Goal: Transaction & Acquisition: Purchase product/service

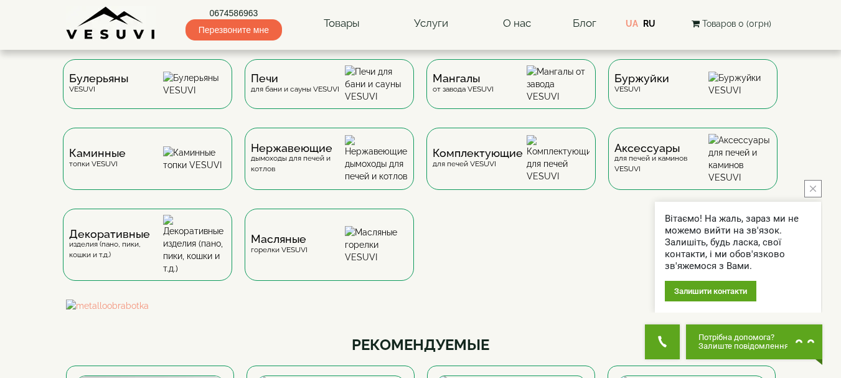
click at [812, 186] on icon "close button" at bounding box center [813, 189] width 6 height 6
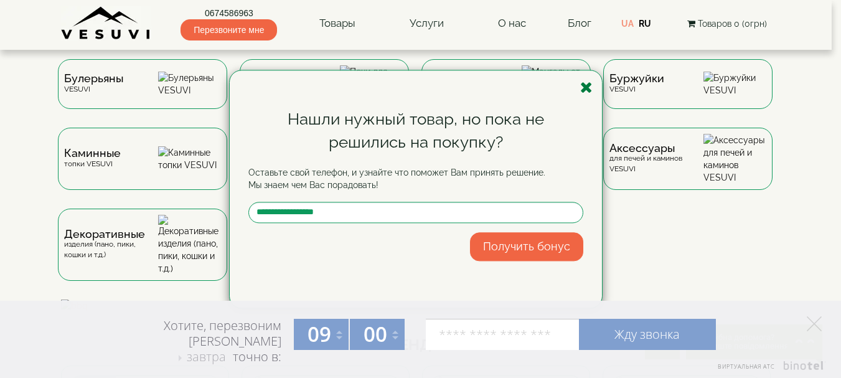
click at [588, 88] on icon "button" at bounding box center [586, 88] width 12 height 16
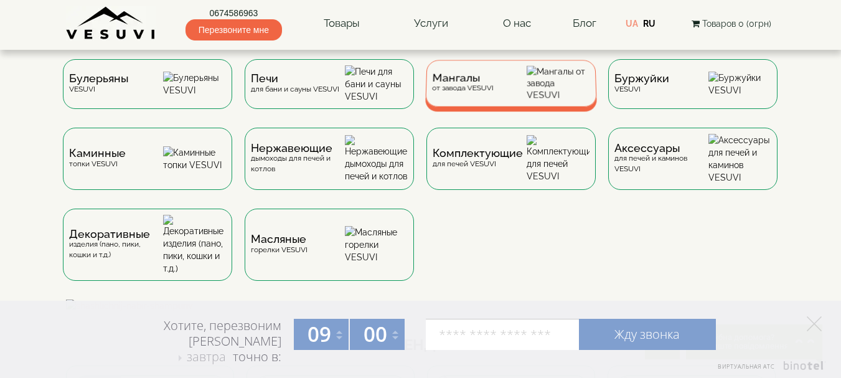
click at [484, 91] on div "Мангалы от завода VESUVI" at bounding box center [462, 82] width 62 height 19
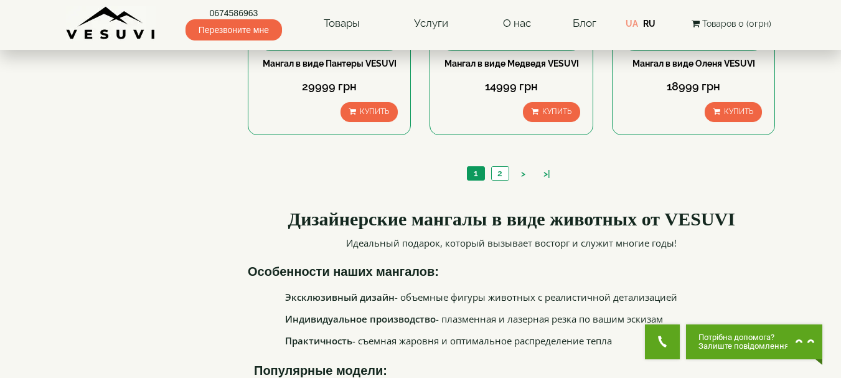
scroll to position [1307, 0]
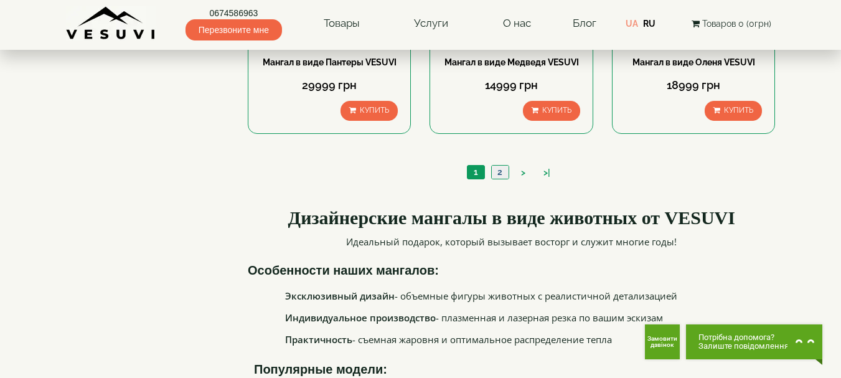
click at [502, 172] on link "2" at bounding box center [499, 172] width 17 height 13
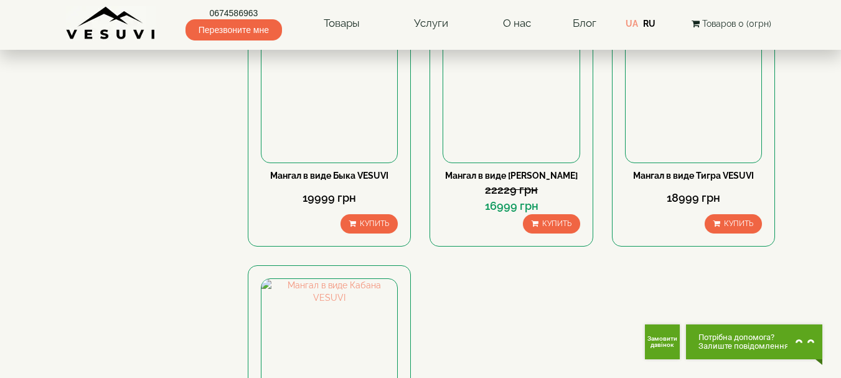
scroll to position [436, 0]
